Goal: Find contact information: Find contact information

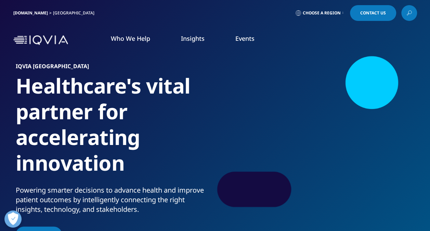
click at [368, 11] on span "Contact Us" at bounding box center [373, 13] width 26 height 4
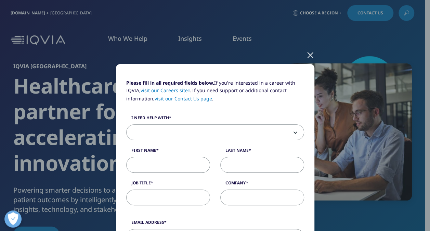
click at [307, 54] on div at bounding box center [311, 54] width 8 height 19
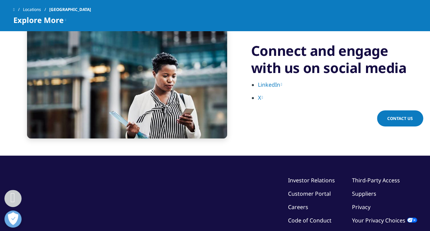
scroll to position [1605, 0]
